Goal: Information Seeking & Learning: Check status

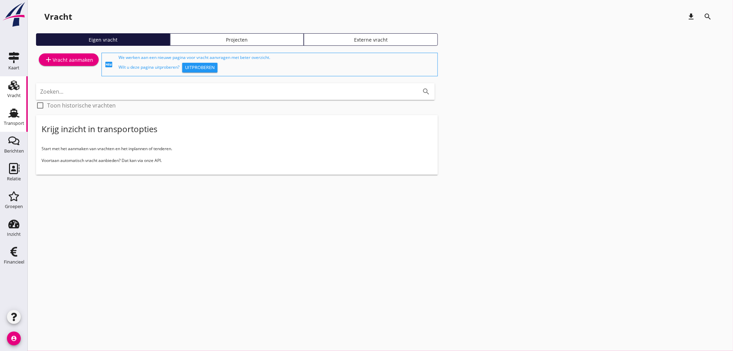
click at [17, 113] on use at bounding box center [13, 112] width 11 height 9
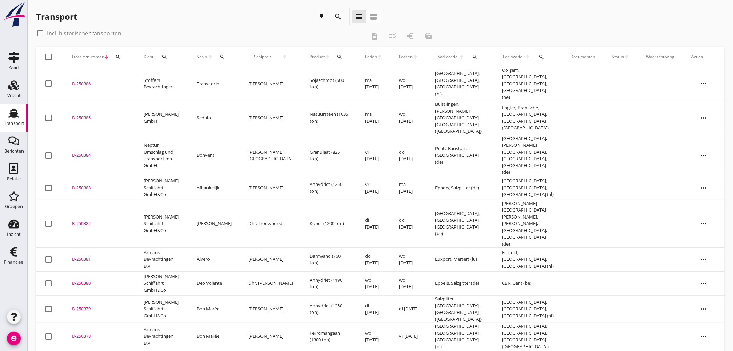
click at [163, 51] on button "search" at bounding box center [164, 57] width 17 height 12
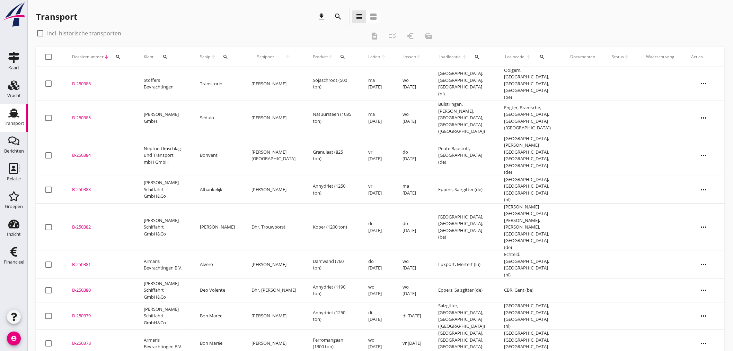
click at [166, 56] on icon "search" at bounding box center [165, 57] width 6 height 6
click at [173, 76] on td "Stoffers Bevrachtingen" at bounding box center [163, 84] width 56 height 34
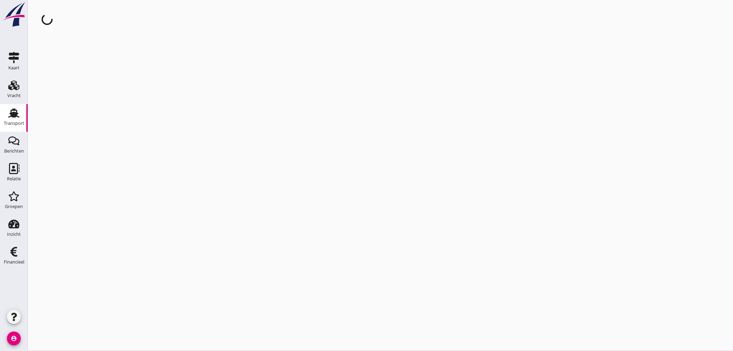
click at [169, 60] on div "cancel You are impersonating another user." at bounding box center [380, 175] width 705 height 351
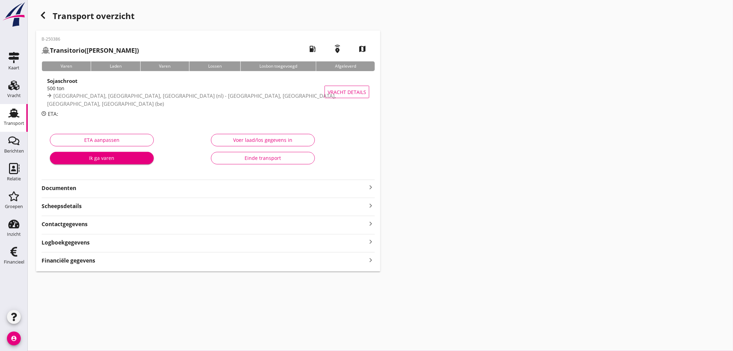
click at [17, 106] on link "Transport Transport" at bounding box center [14, 118] width 28 height 28
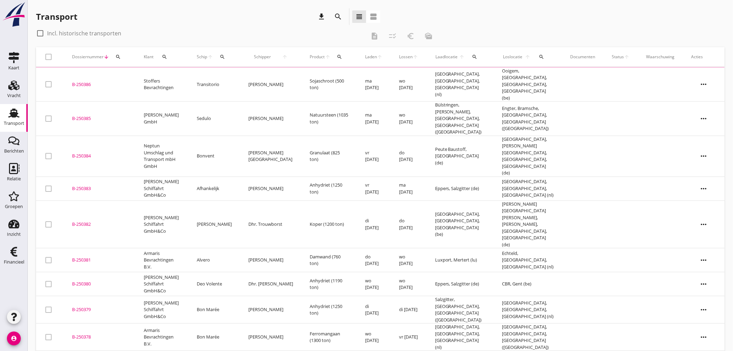
click at [169, 61] on button "search" at bounding box center [164, 57] width 17 height 12
click at [178, 77] on input "Zoeken op opdrachtgever..." at bounding box center [195, 76] width 72 height 11
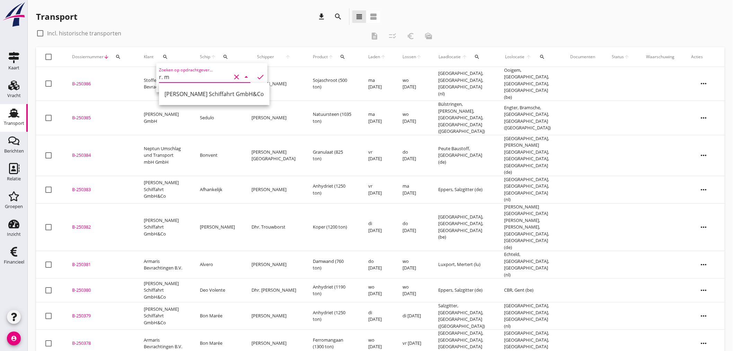
click at [184, 99] on div "[PERSON_NAME] Schiffahrt GmbH&Co" at bounding box center [214, 94] width 99 height 17
type input "[PERSON_NAME] Schiffahrt GmbH&Co"
click at [260, 78] on icon "check" at bounding box center [260, 77] width 8 height 8
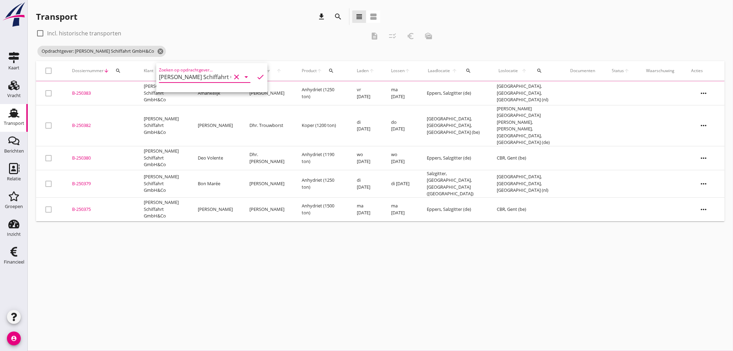
click at [252, 33] on div "check_box_outline_blank Incl. historische transporten" at bounding box center [201, 33] width 330 height 11
click at [37, 32] on div at bounding box center [40, 33] width 12 height 12
checkbox input "true"
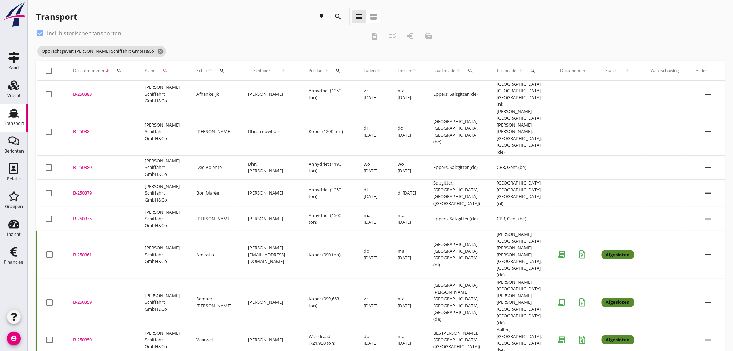
click at [260, 231] on td "[PERSON_NAME] [EMAIL_ADDRESS][DOMAIN_NAME]" at bounding box center [270, 255] width 61 height 48
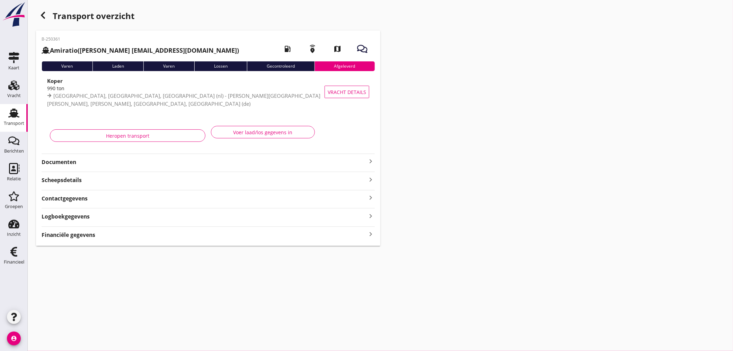
click at [63, 234] on strong "Financiële gegevens" at bounding box center [69, 235] width 54 height 8
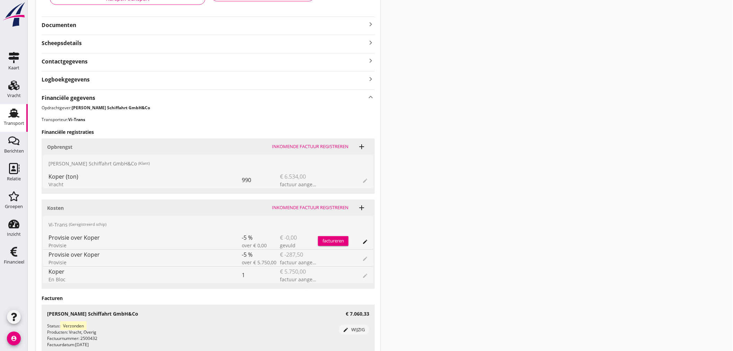
scroll to position [257, 0]
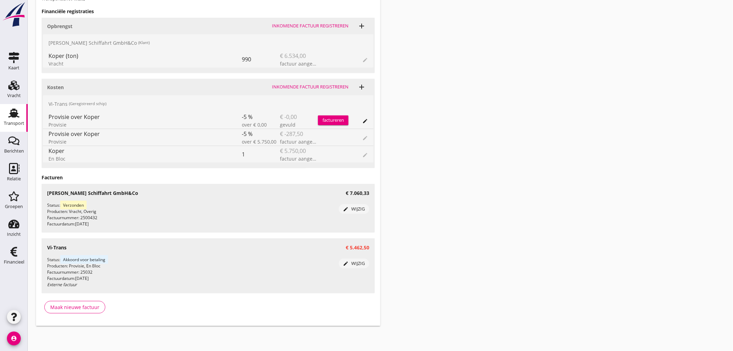
click at [18, 113] on use at bounding box center [13, 112] width 11 height 9
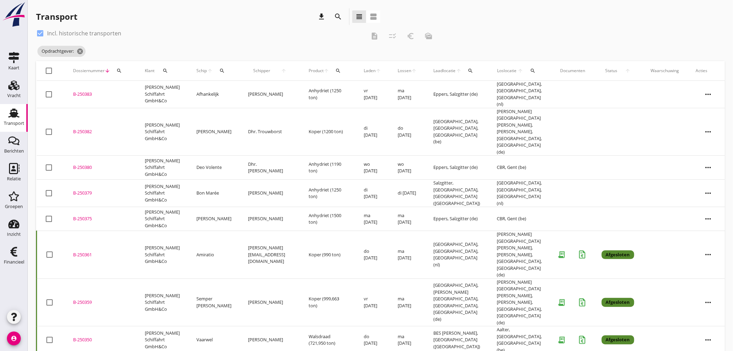
click at [40, 35] on div at bounding box center [40, 33] width 12 height 12
checkbox input "false"
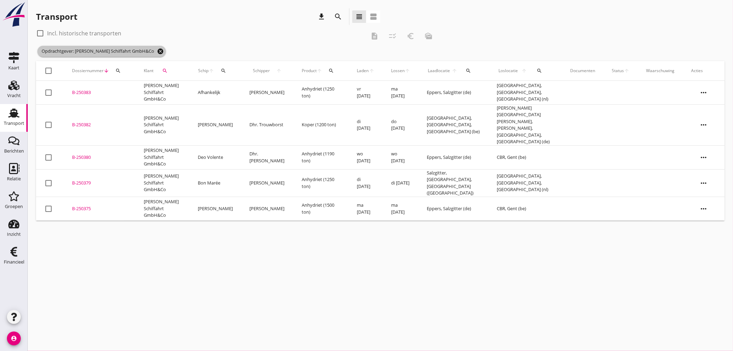
click at [157, 53] on icon "cancel" at bounding box center [160, 51] width 7 height 7
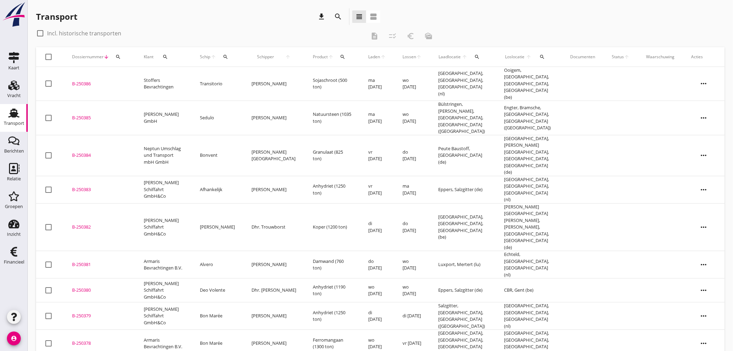
click at [13, 338] on icon "account_circle" at bounding box center [14, 338] width 14 height 14
click at [46, 335] on div "Uitloggen" at bounding box center [51, 335] width 29 height 8
